Goal: Task Accomplishment & Management: Manage account settings

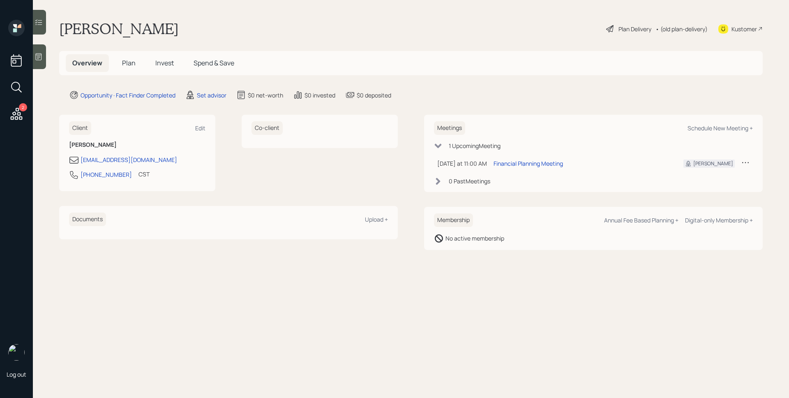
click at [205, 100] on main "[PERSON_NAME] Plan Delivery • (old plan-delivery) Kustomer Overview Plan Invest…" at bounding box center [411, 199] width 756 height 398
click at [205, 98] on div "Set advisor" at bounding box center [212, 95] width 30 height 9
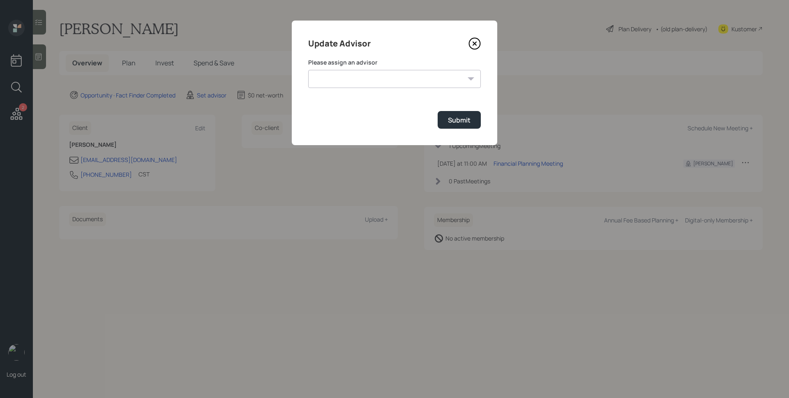
click at [383, 70] on select "[PERSON_NAME] [PERSON_NAME] [PERSON_NAME] [PERSON_NAME] End [PERSON_NAME] [PERS…" at bounding box center [394, 79] width 173 height 18
select select "d946c976-65aa-4529-ac9d-02c4f1114fc0"
click at [308, 70] on select "[PERSON_NAME] [PERSON_NAME] [PERSON_NAME] [PERSON_NAME] End [PERSON_NAME] [PERS…" at bounding box center [394, 79] width 173 height 18
click at [461, 120] on div "Submit" at bounding box center [459, 119] width 23 height 9
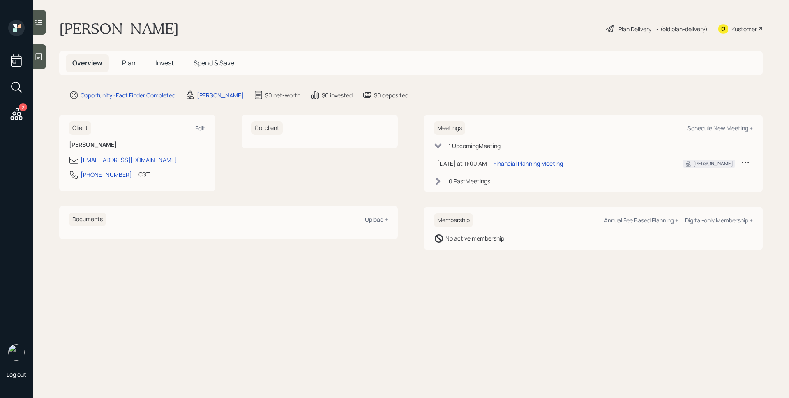
click at [45, 53] on div at bounding box center [39, 56] width 13 height 25
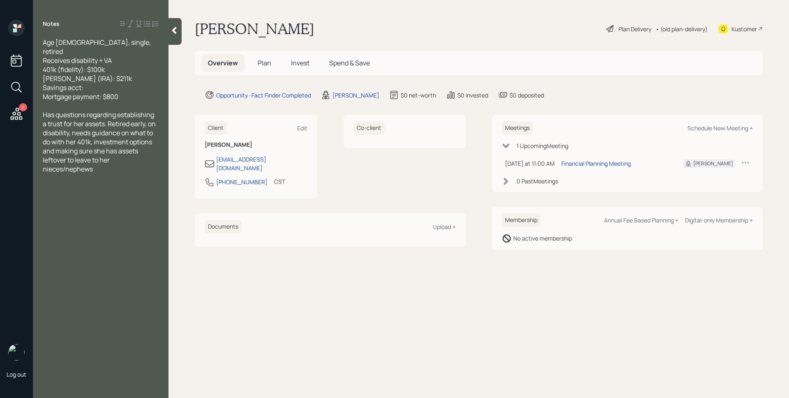
click at [270, 65] on span "Plan" at bounding box center [265, 62] width 14 height 9
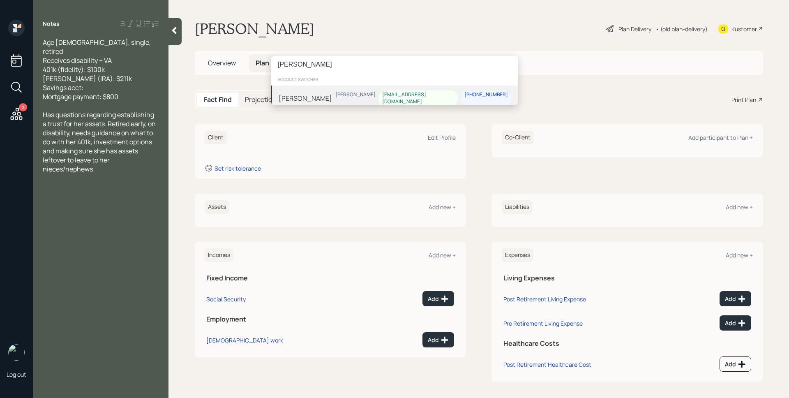
type input "[PERSON_NAME]"
click at [370, 92] on div "[PERSON_NAME] [PERSON_NAME] [EMAIL_ADDRESS][DOMAIN_NAME] [PHONE_NUMBER]" at bounding box center [394, 97] width 247 height 25
